Goal: Task Accomplishment & Management: Complete application form

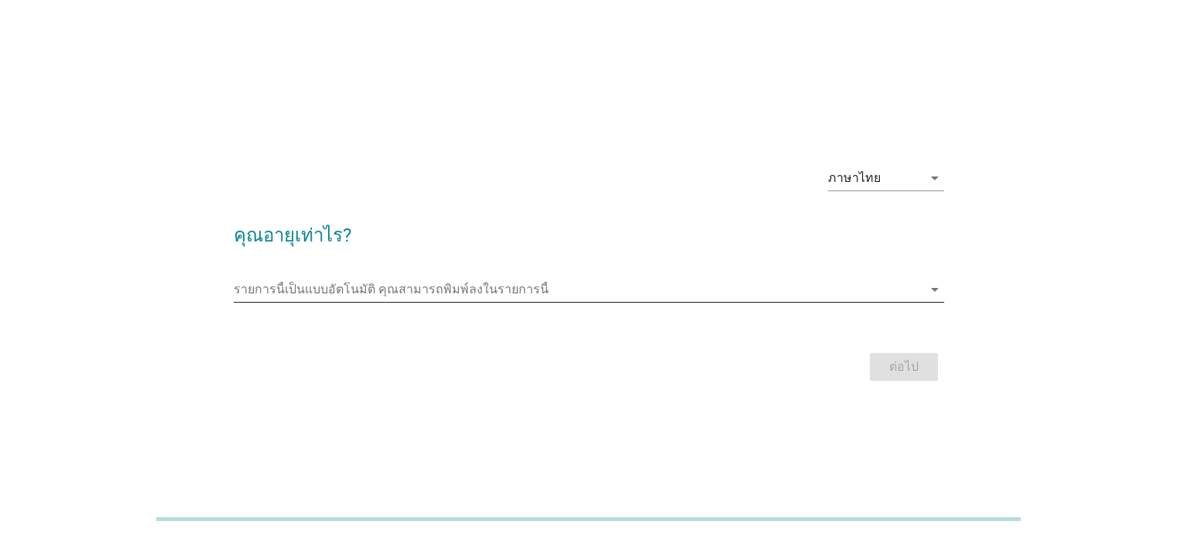
click at [629, 297] on input "รายการนี้เป็นแบบอัตโนมัติ คุณสามารถพิมพ์ลงในรายการนี้" at bounding box center [578, 289] width 689 height 25
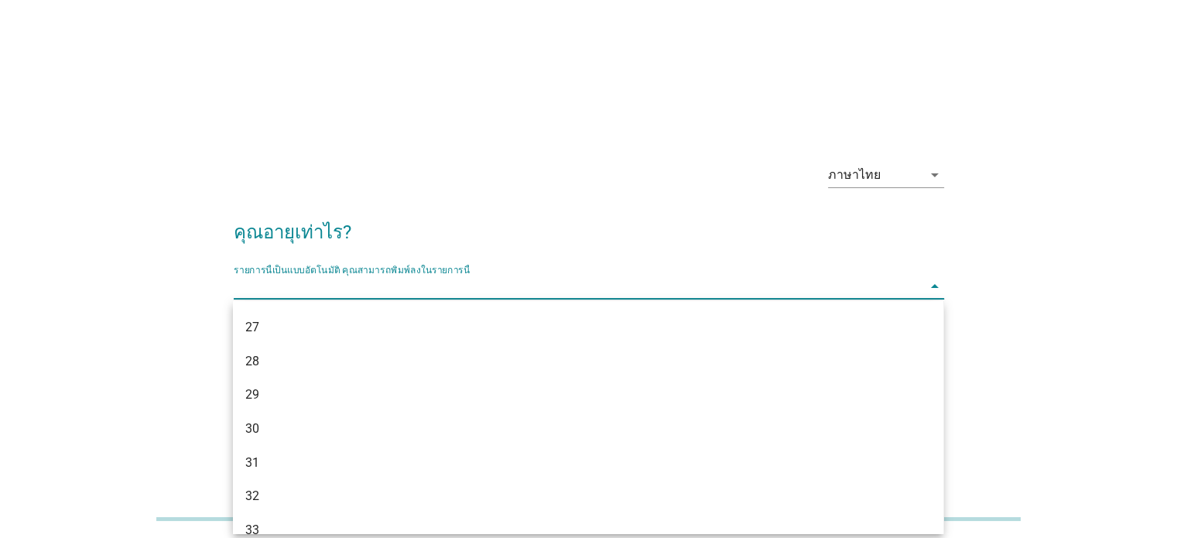
scroll to position [305, 0]
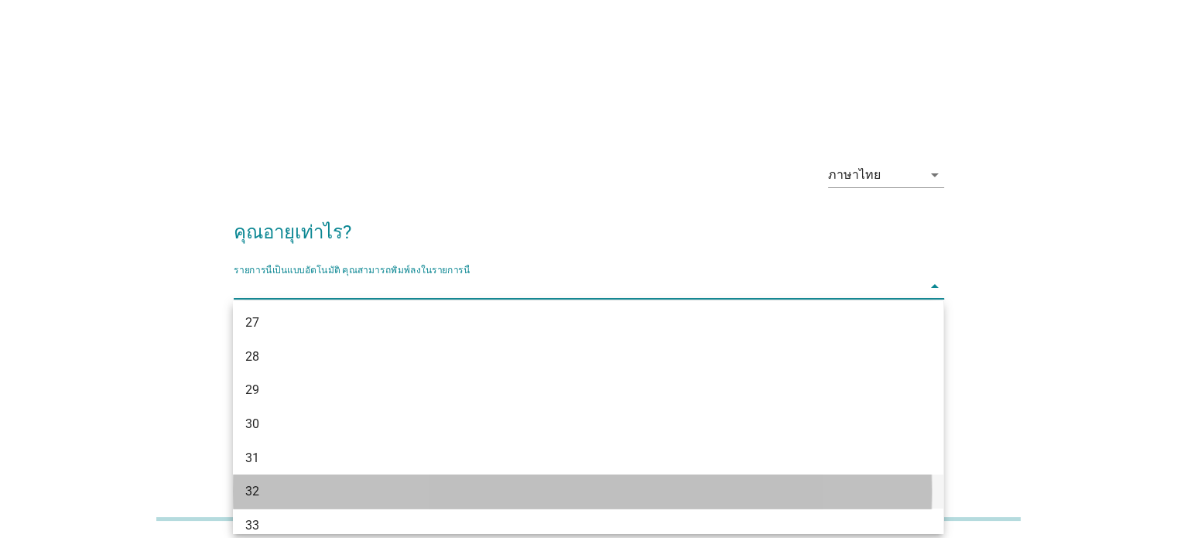
click at [754, 504] on div "32" at bounding box center [588, 491] width 711 height 34
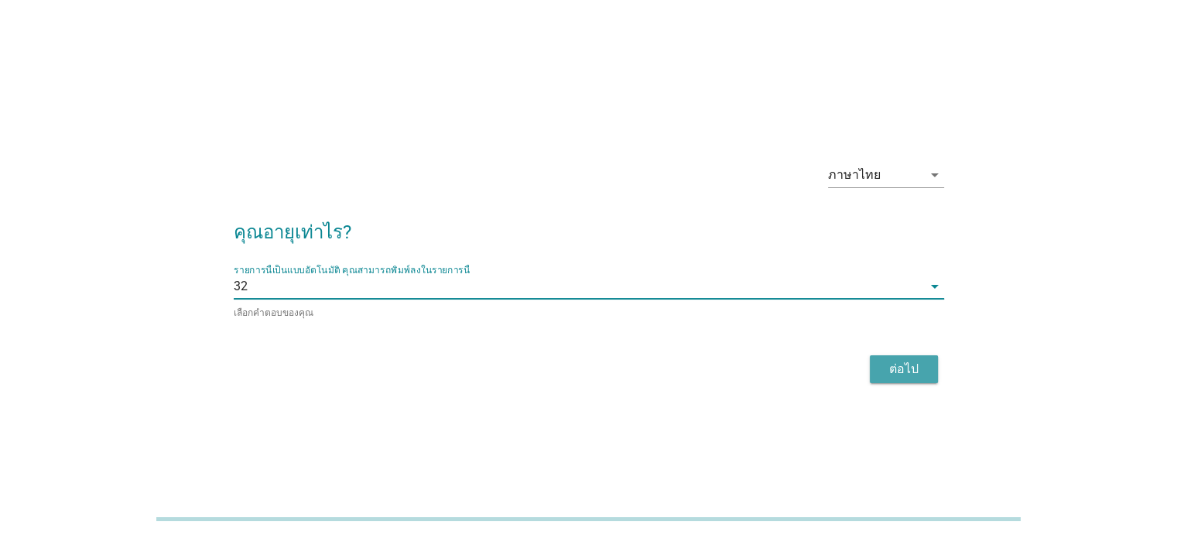
click at [914, 375] on div "ต่อไป" at bounding box center [903, 369] width 43 height 19
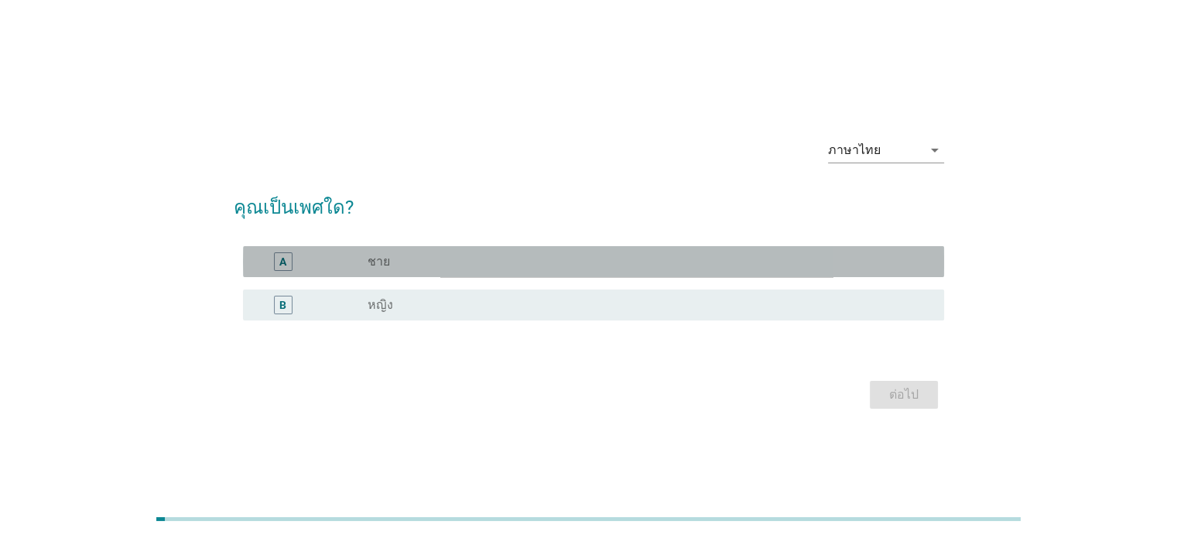
click at [807, 255] on div "radio_button_unchecked ชาย" at bounding box center [643, 261] width 551 height 15
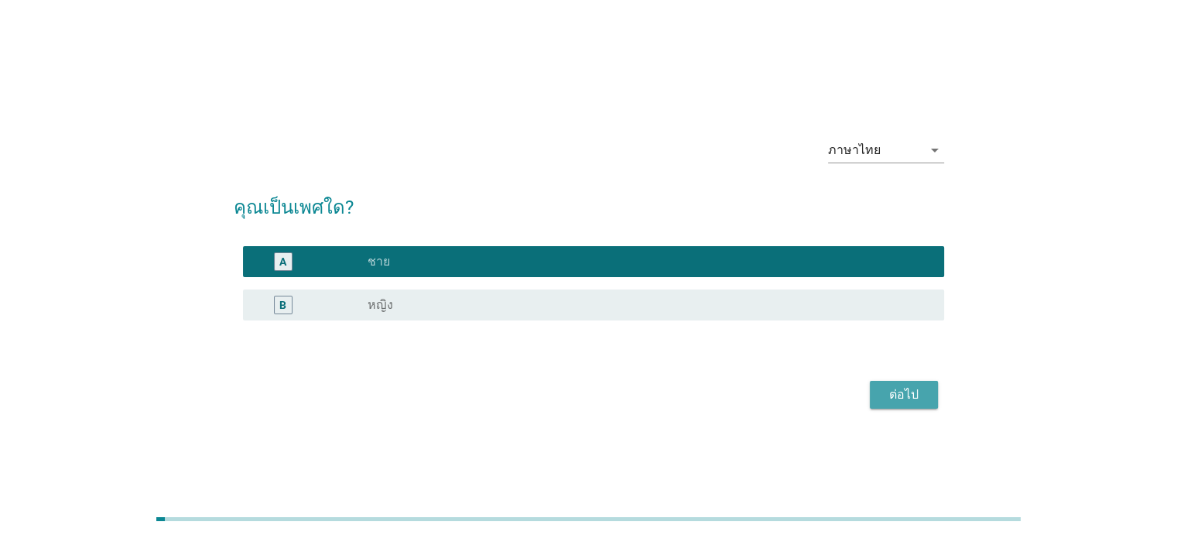
click at [895, 396] on div "ต่อไป" at bounding box center [903, 394] width 43 height 19
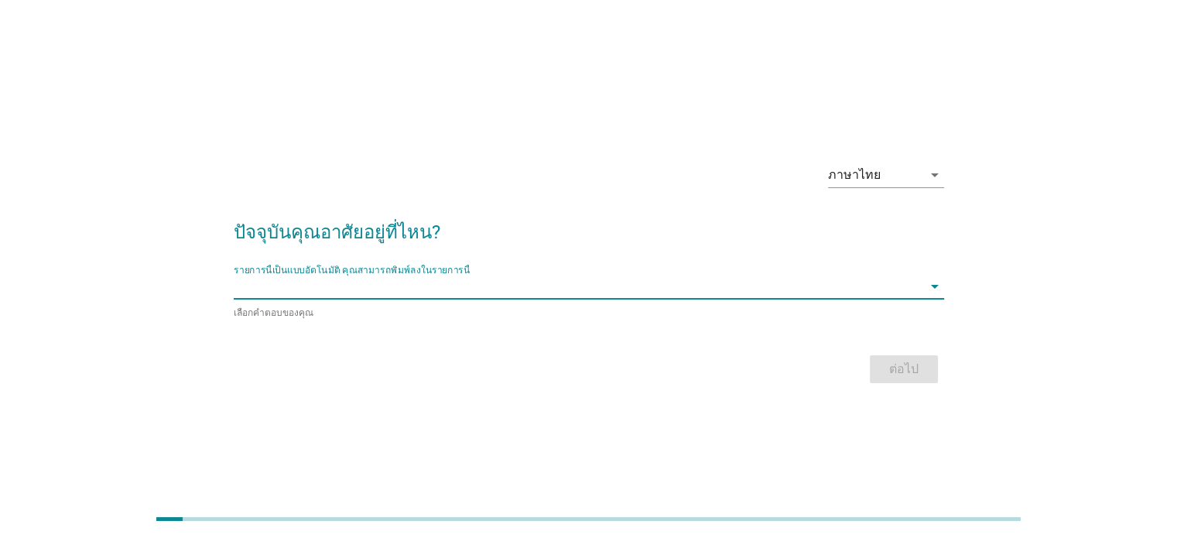
click at [773, 296] on input "รายการนี้เป็นแบบอัตโนมัติ คุณสามารถพิมพ์ลงในรายการนี้" at bounding box center [578, 286] width 689 height 25
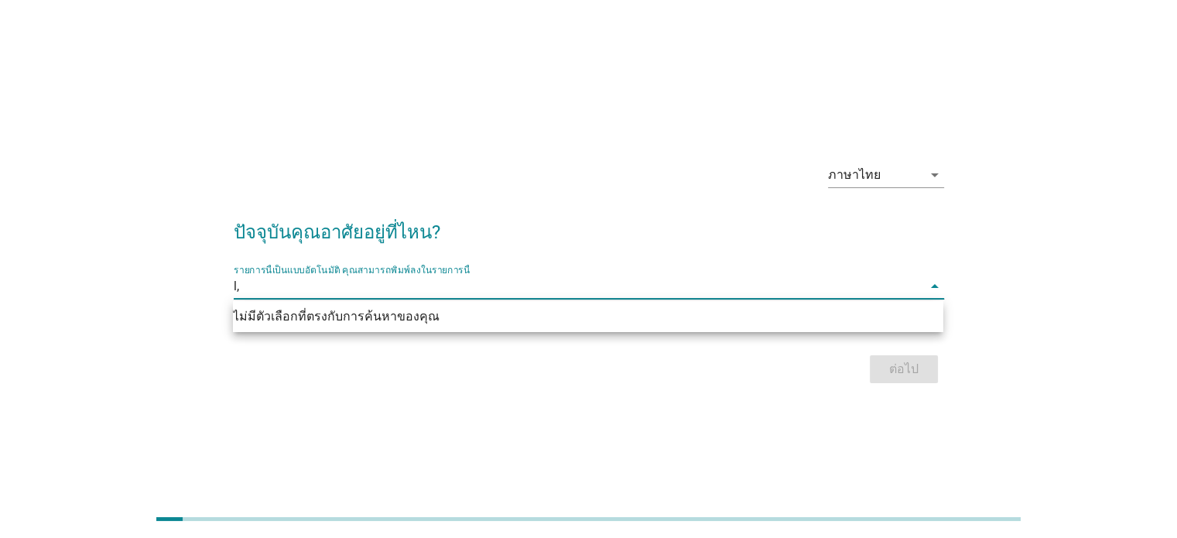
type input "l"
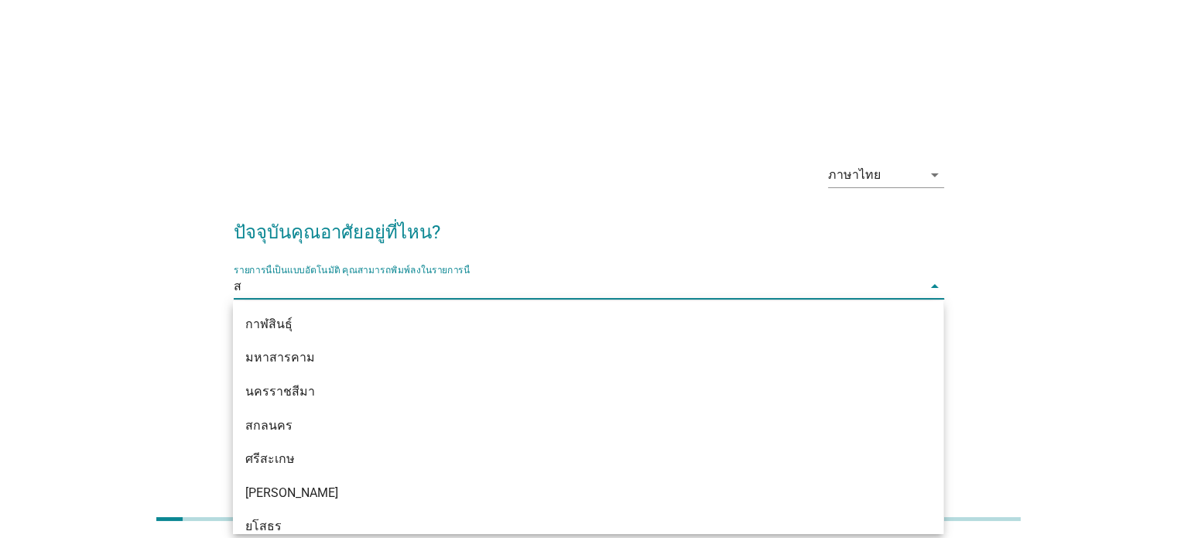
type input "สม"
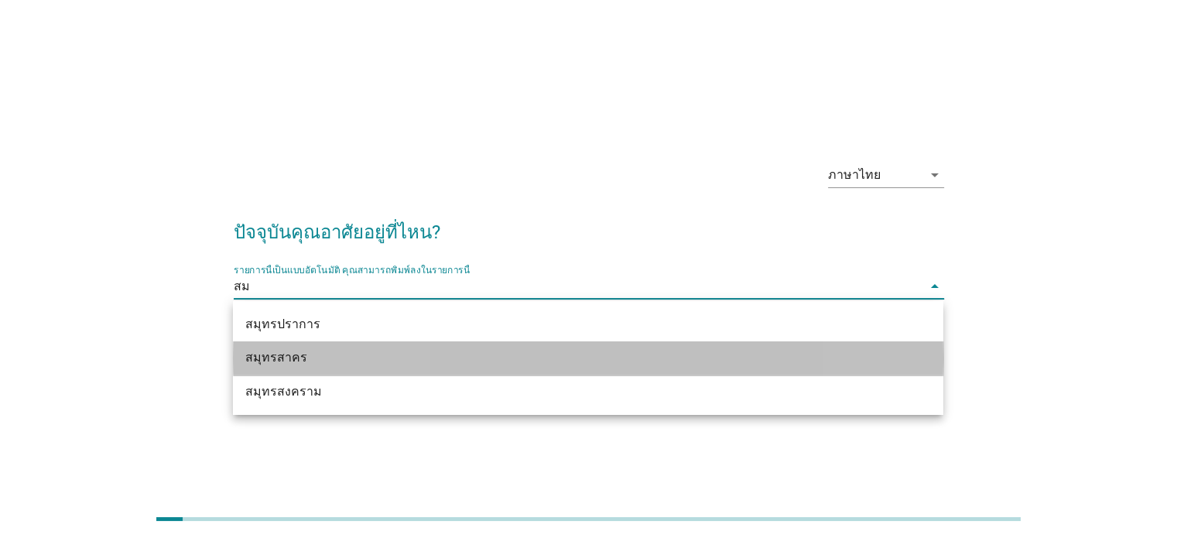
click at [730, 367] on div "สมุทรสาคร" at bounding box center [588, 358] width 711 height 34
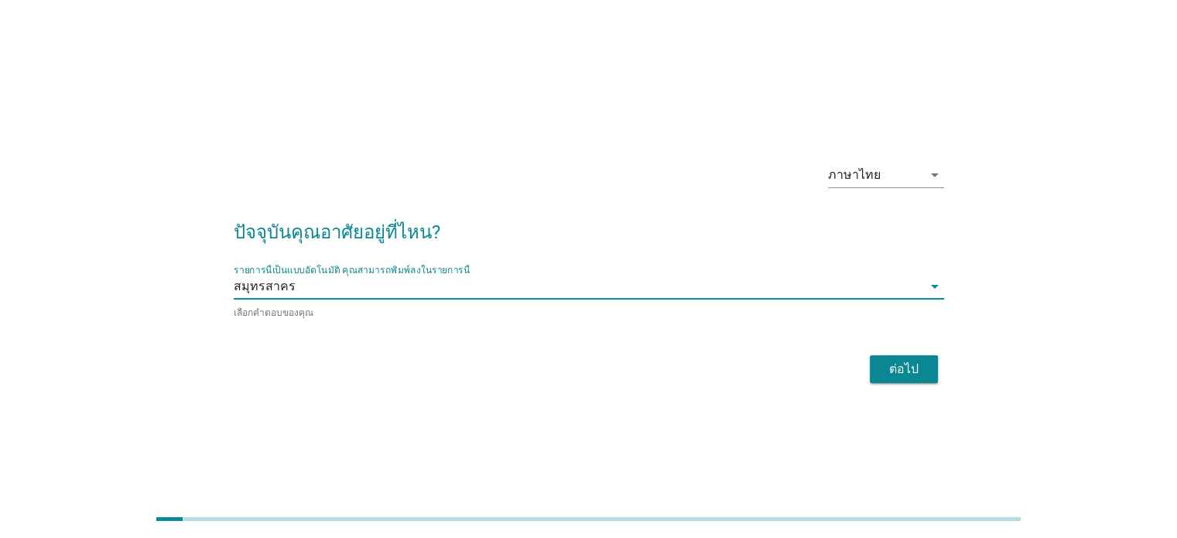
click at [907, 368] on div "ต่อไป" at bounding box center [903, 369] width 43 height 19
